Goal: Information Seeking & Learning: Compare options

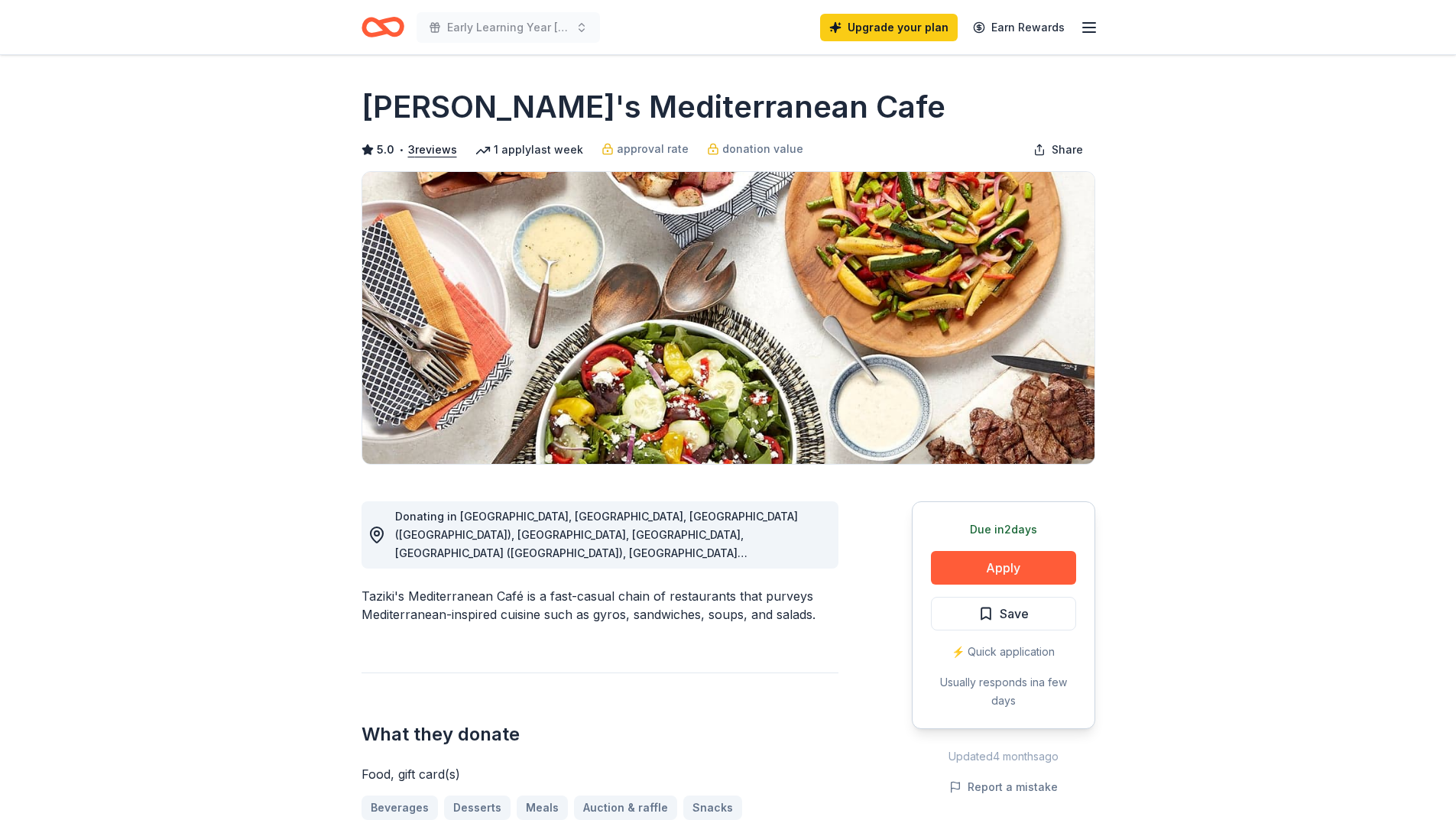
click at [1084, 27] on line "button" at bounding box center [1088, 27] width 12 height 0
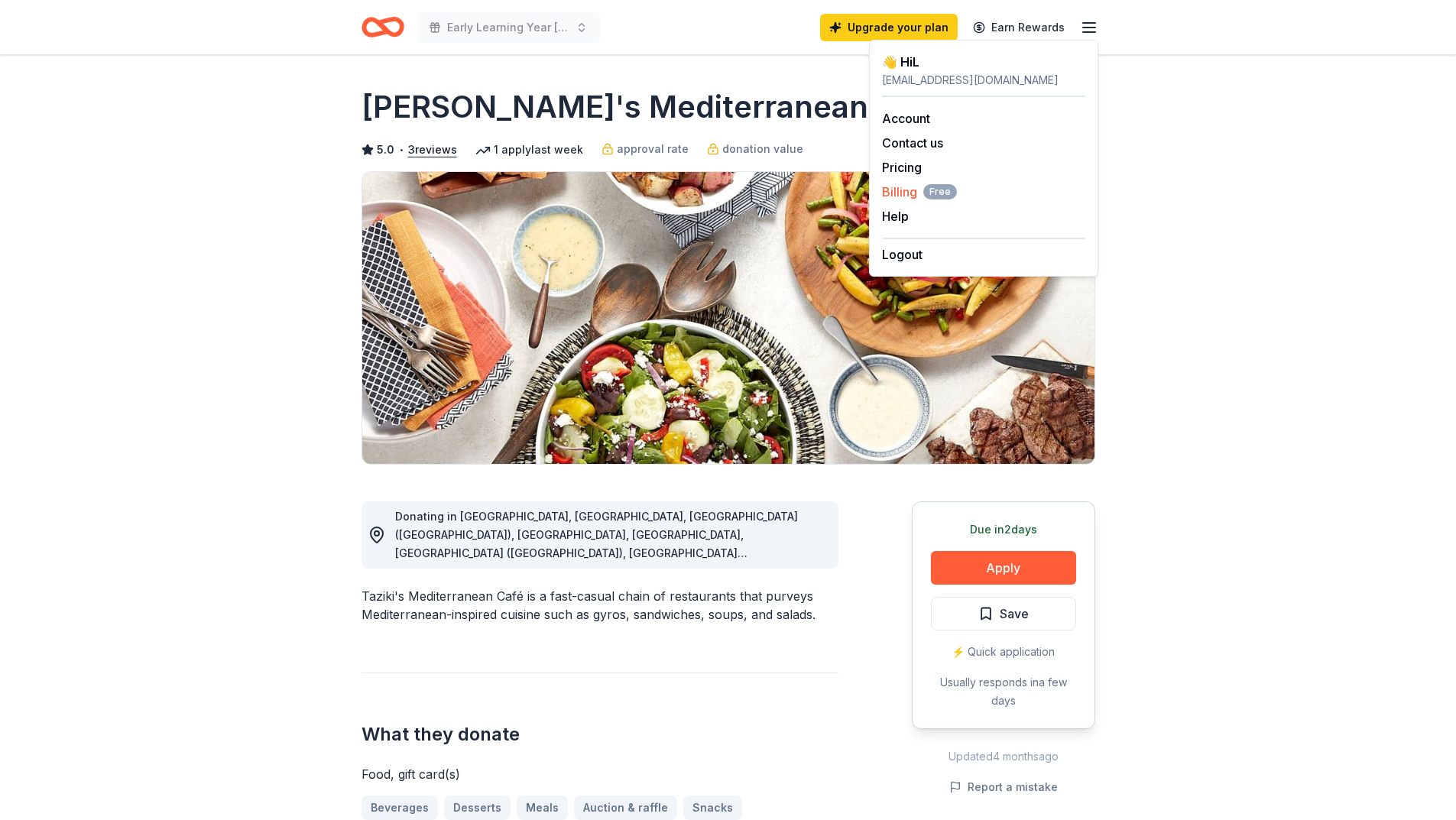
click at [907, 192] on span "Billing Free" at bounding box center [920, 192] width 75 height 18
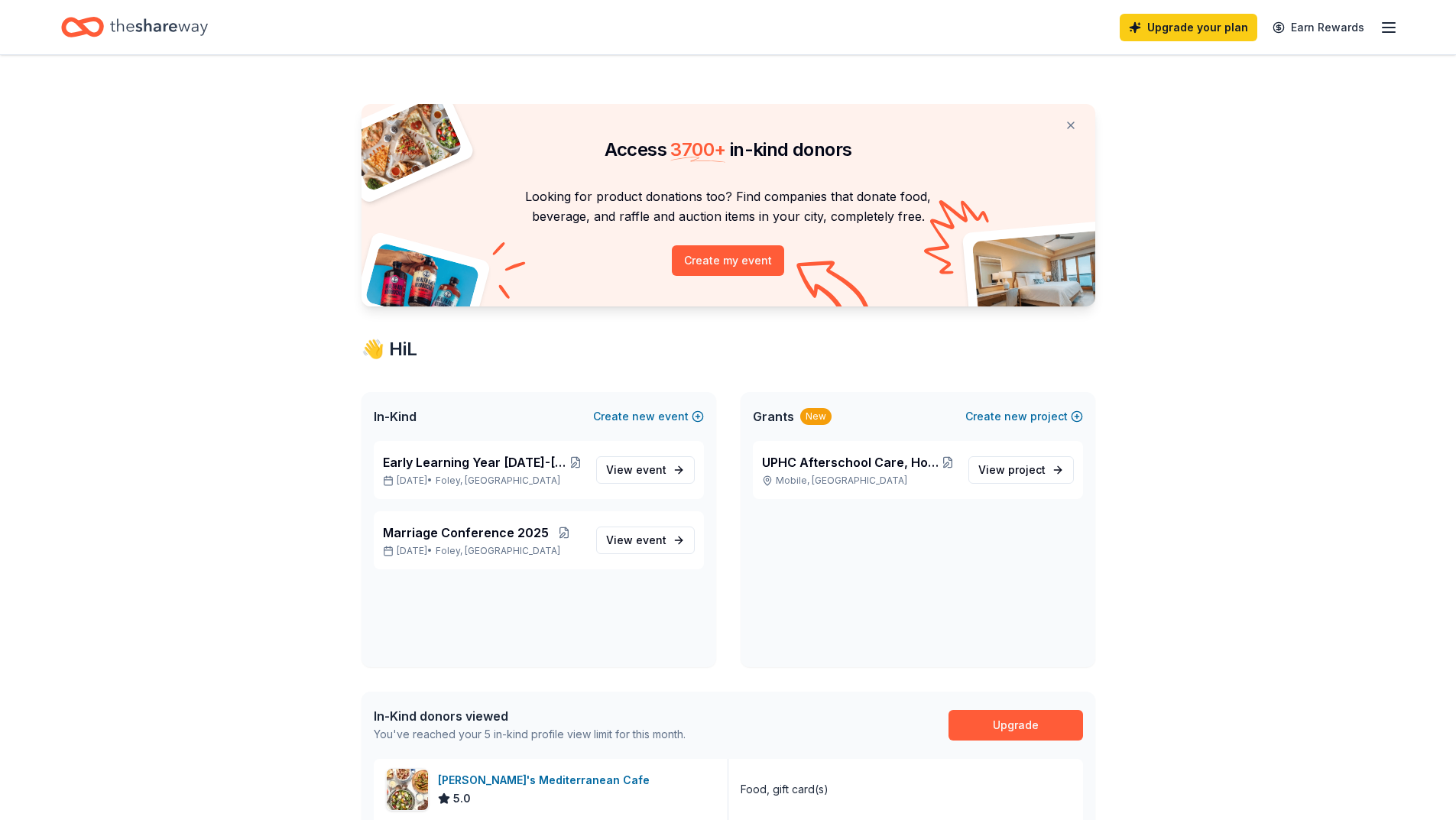
click at [1386, 24] on icon "button" at bounding box center [1388, 27] width 18 height 18
click at [1228, 121] on link "Account" at bounding box center [1205, 118] width 48 height 16
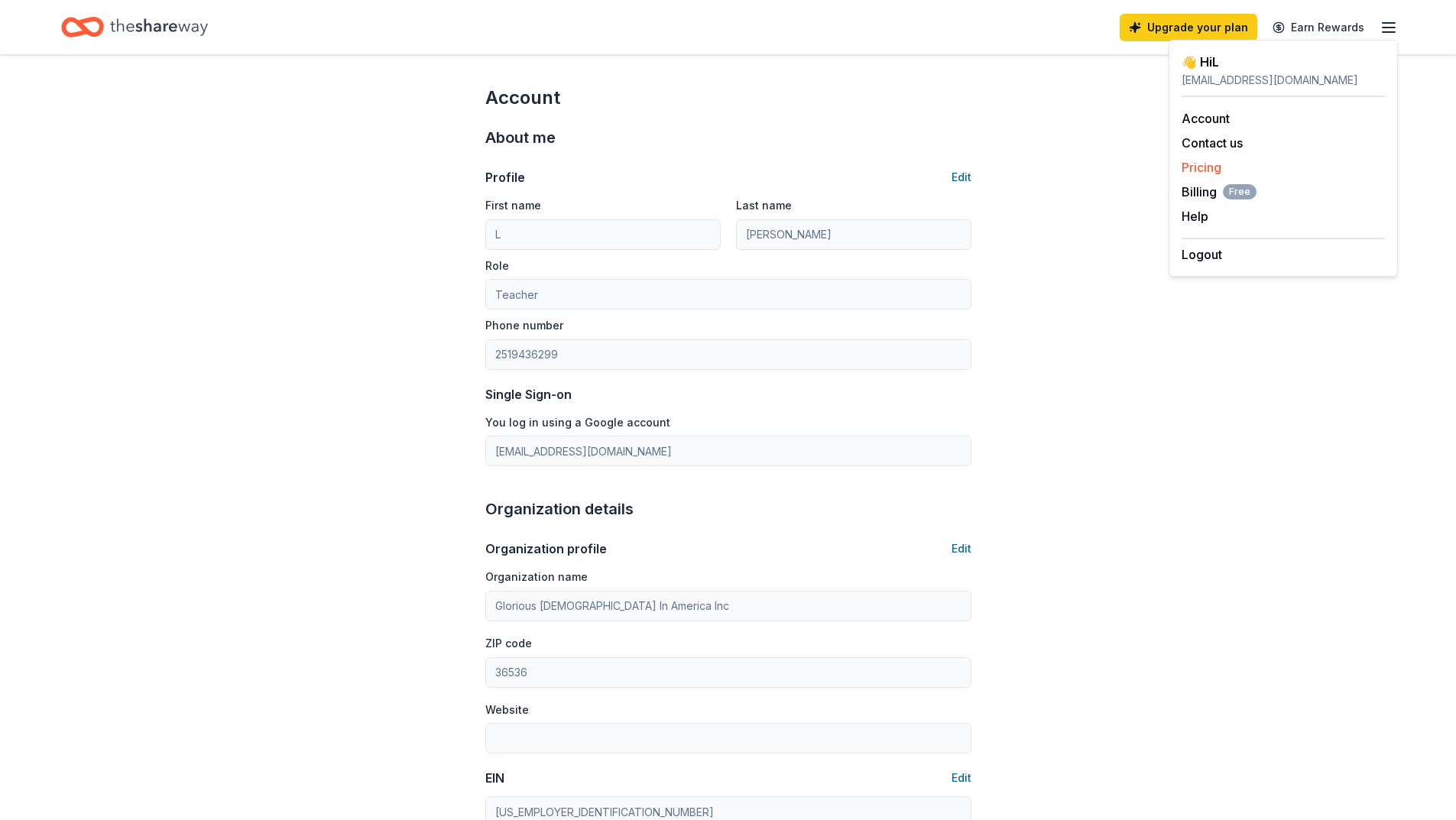
click at [1207, 161] on link "Pricing" at bounding box center [1201, 167] width 40 height 16
click at [1208, 139] on button "Contact us" at bounding box center [1212, 143] width 61 height 18
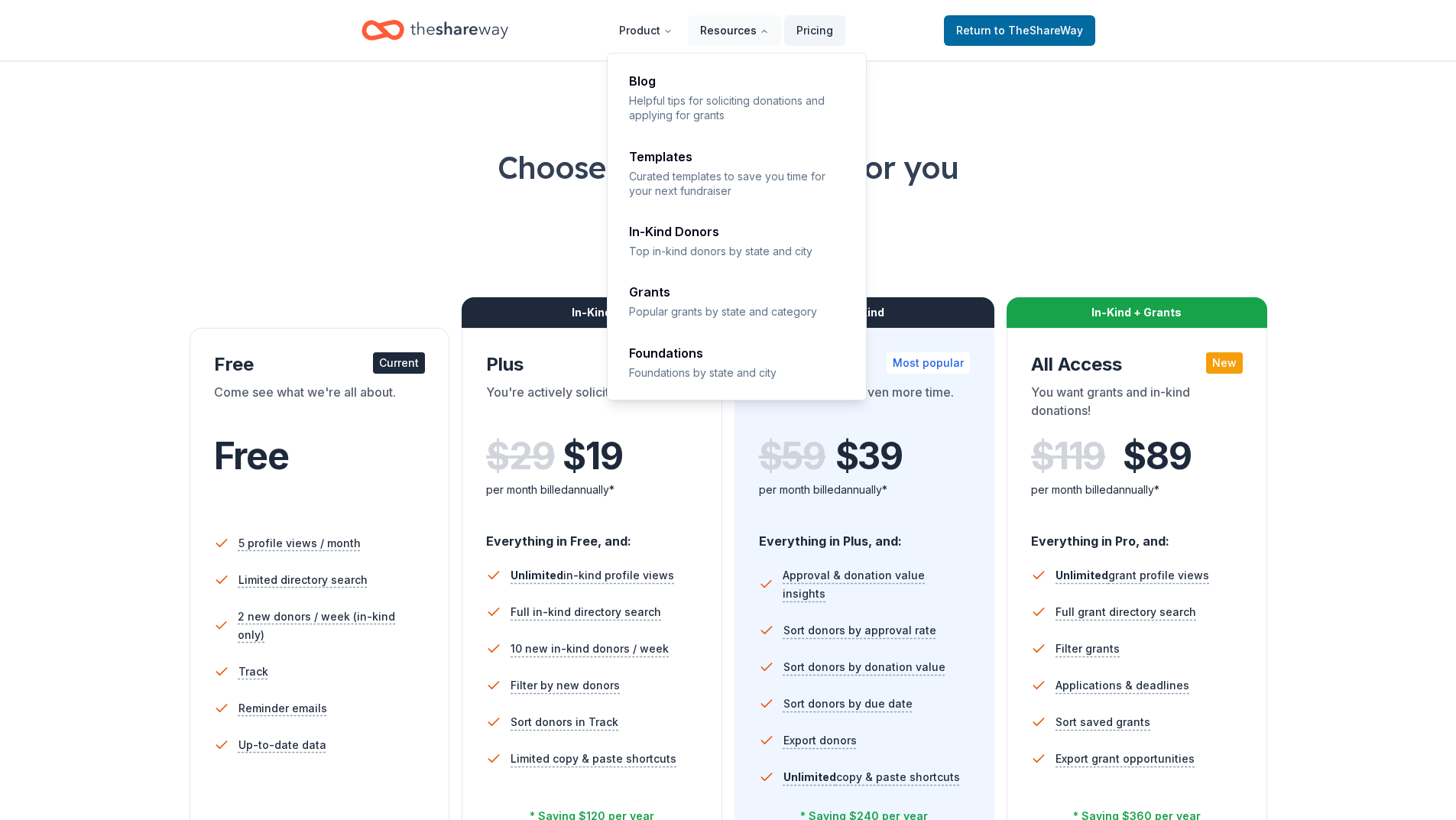
click at [723, 29] on button "Resources" at bounding box center [734, 31] width 93 height 31
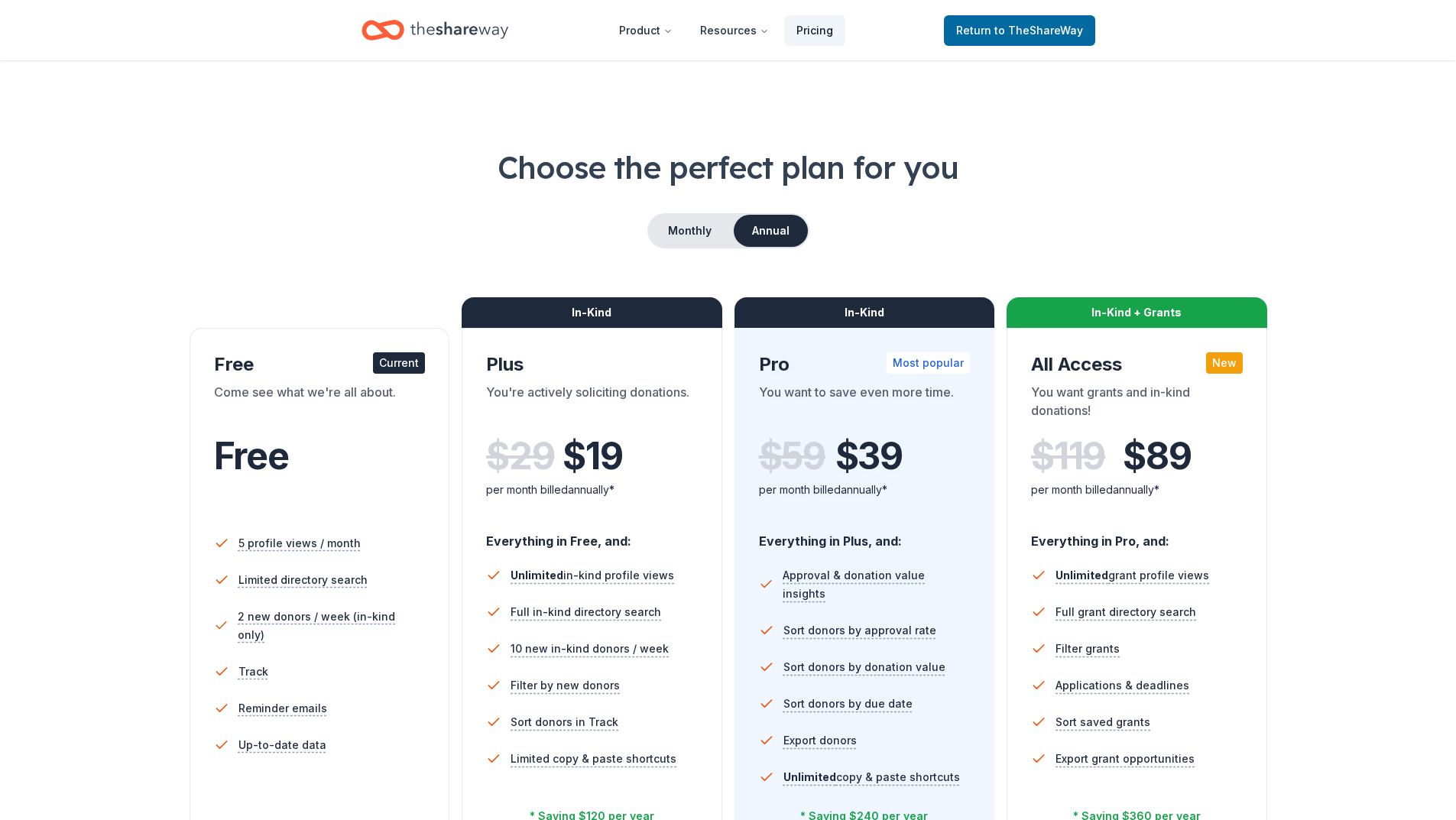
click at [815, 36] on link "Pricing" at bounding box center [814, 31] width 61 height 31
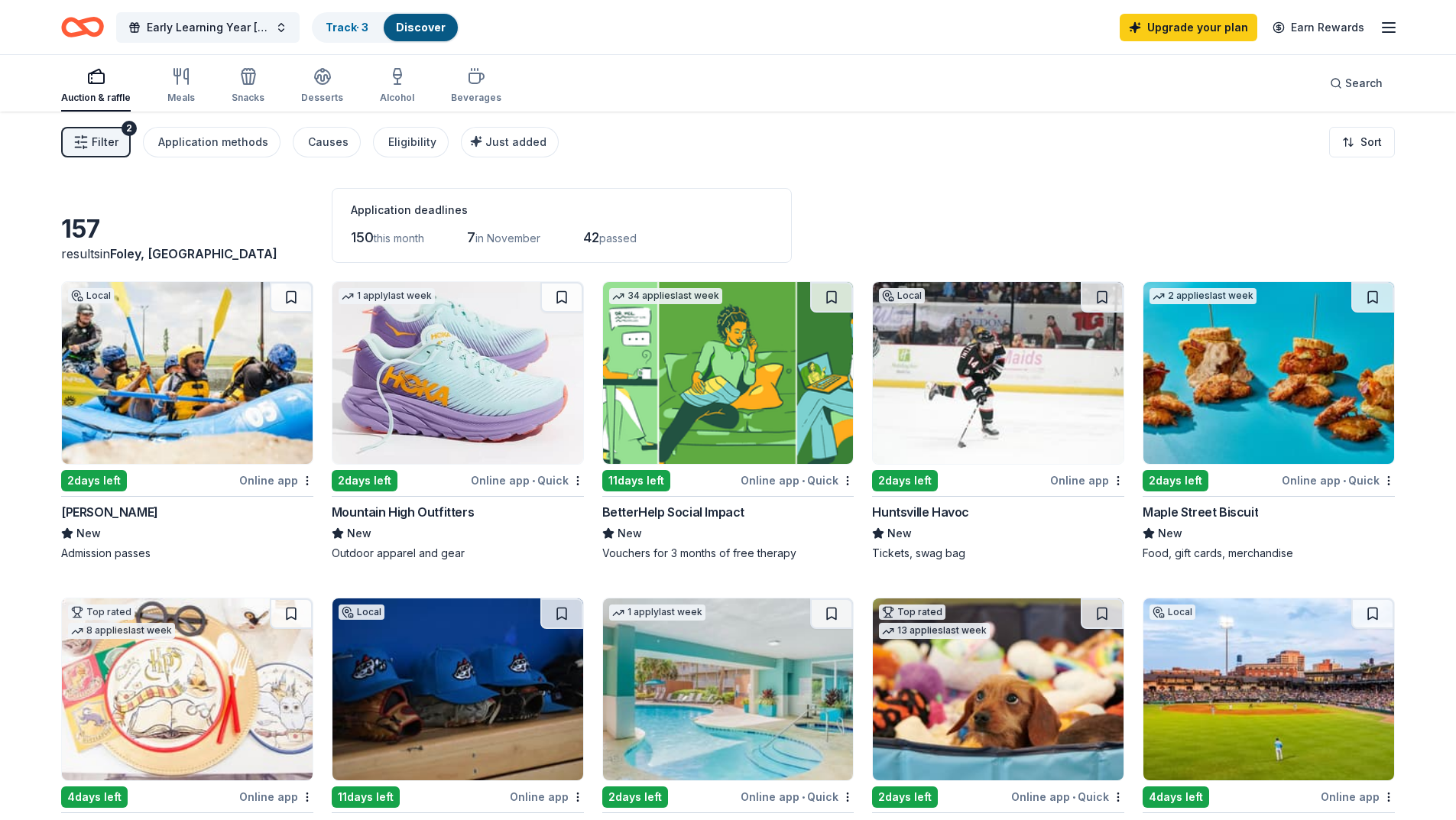
scroll to position [611, 0]
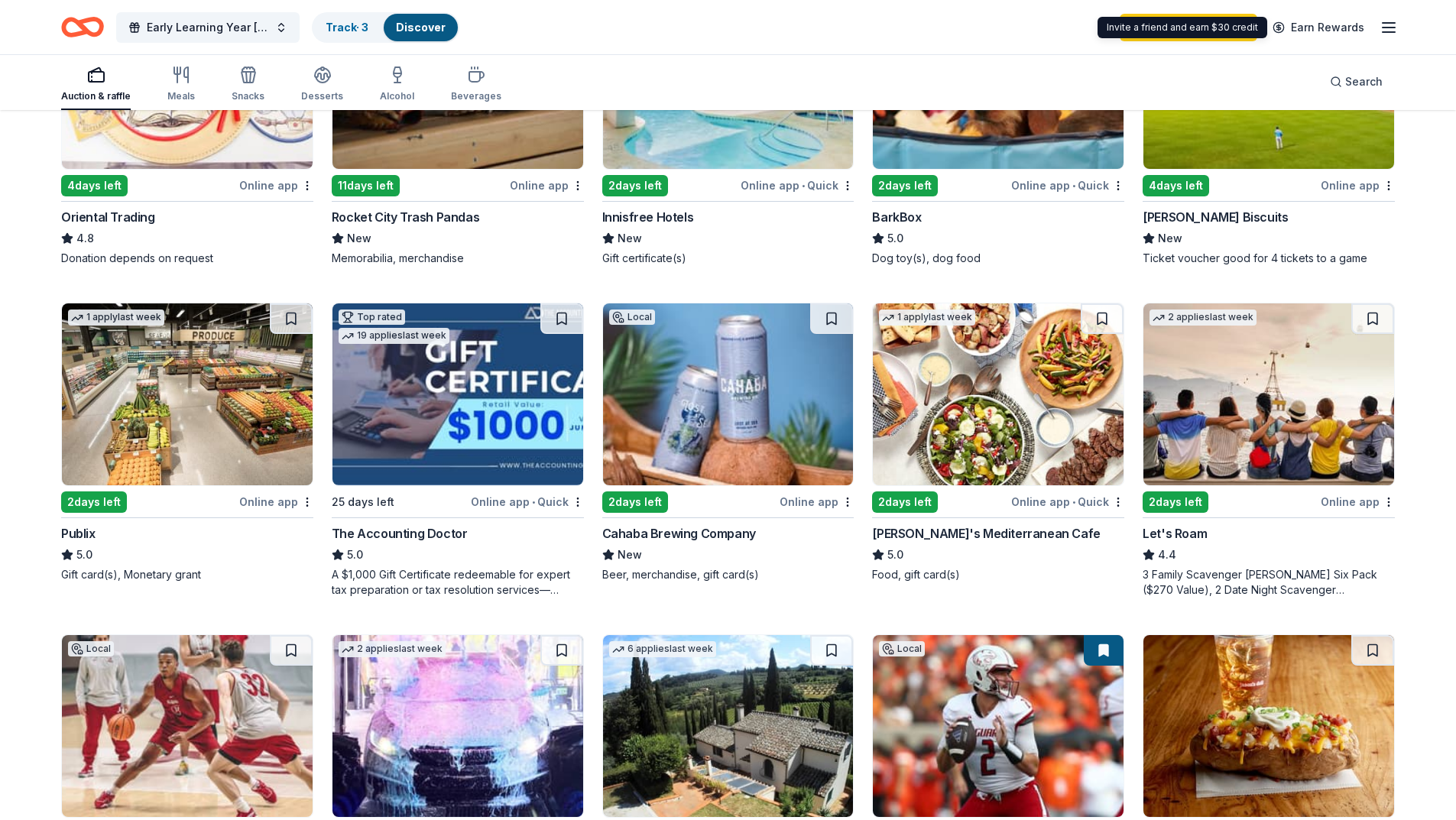
click at [1383, 26] on icon "button" at bounding box center [1388, 27] width 18 height 18
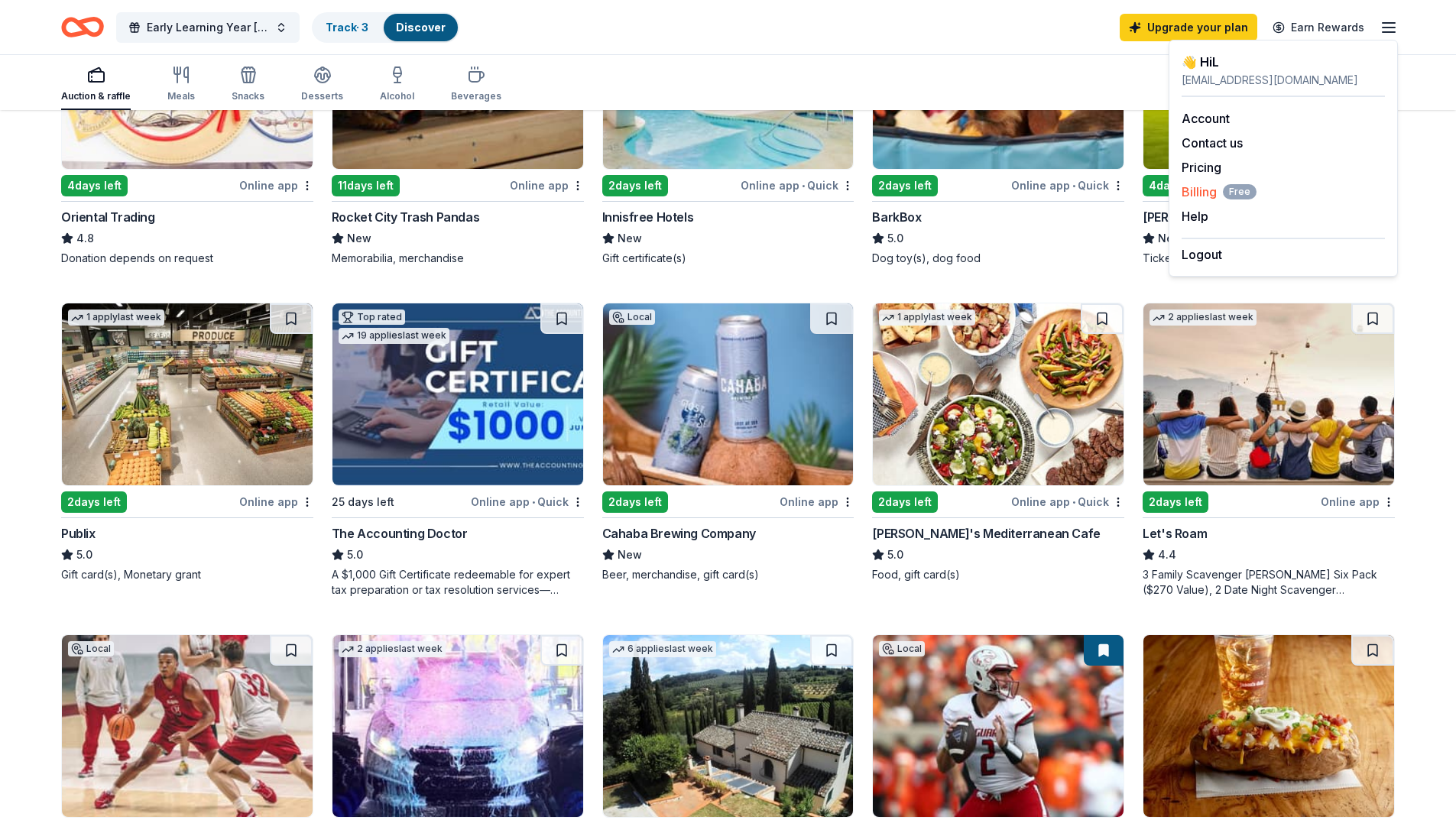
click at [1203, 197] on span "Billing Free" at bounding box center [1219, 192] width 75 height 18
